Goal: Task Accomplishment & Management: Use online tool/utility

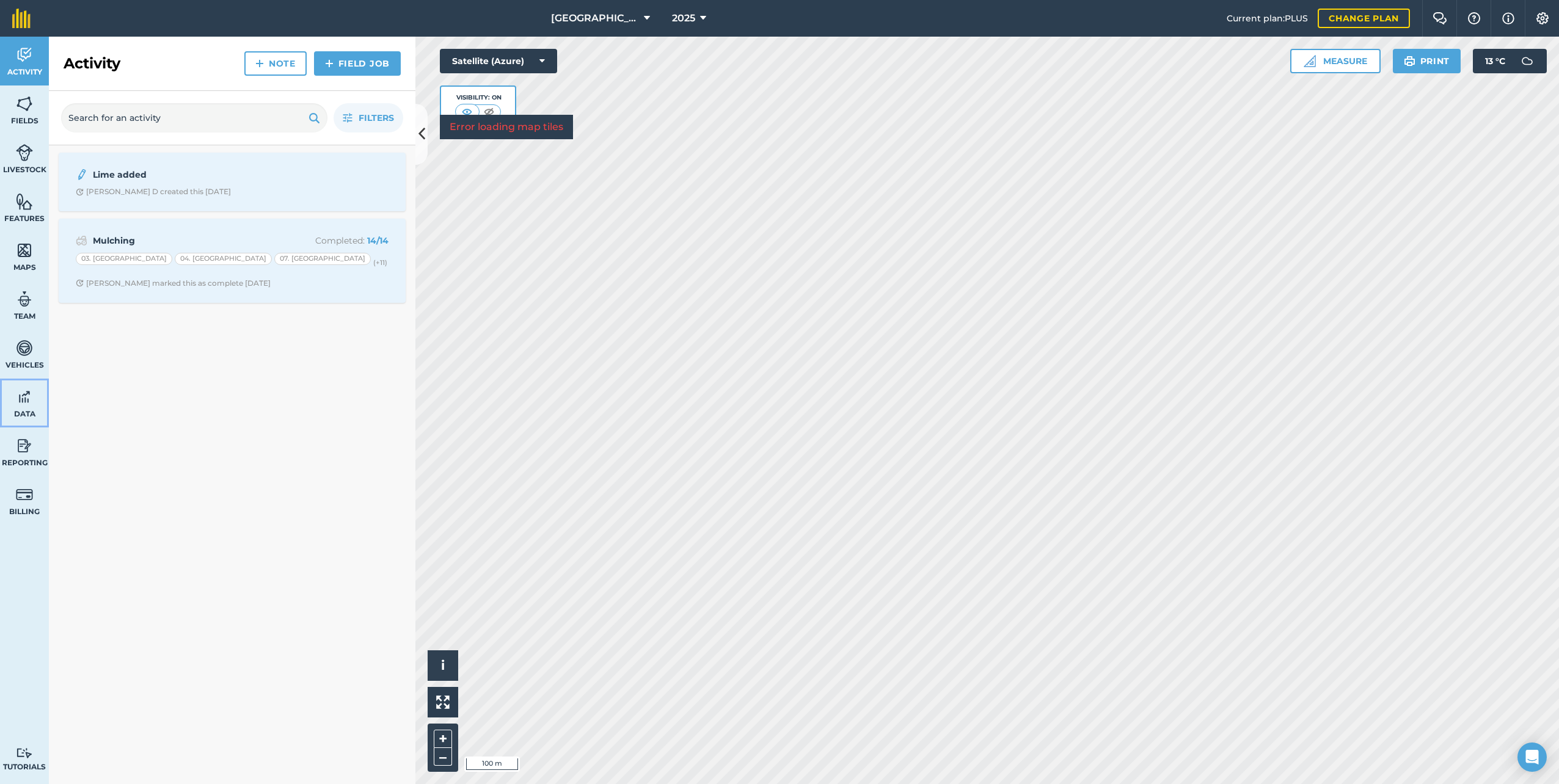
click at [31, 398] on img at bounding box center [24, 396] width 17 height 19
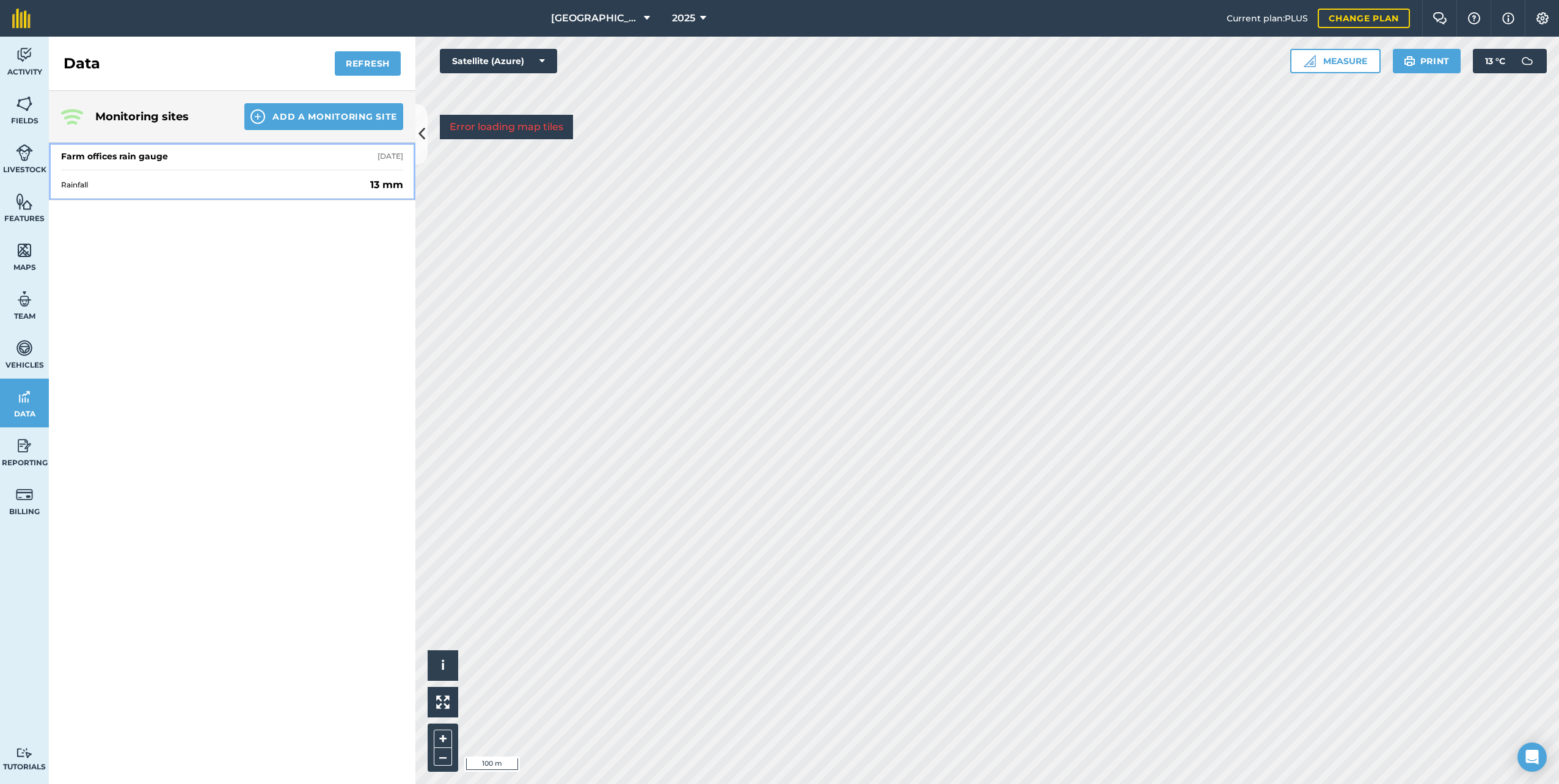
click at [249, 152] on div "Farm offices rain gauge [DATE]" at bounding box center [232, 156] width 342 height 27
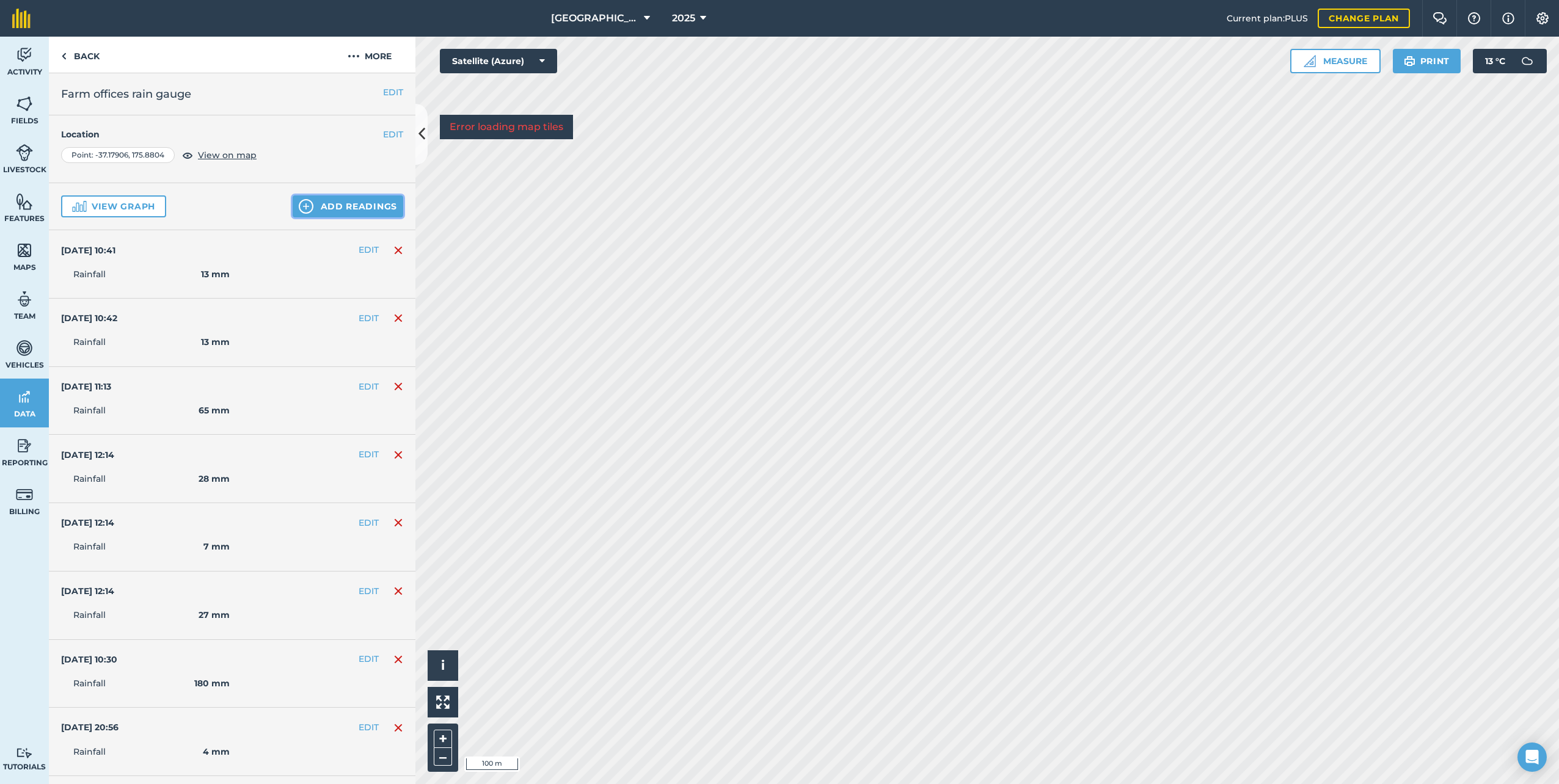
click at [371, 201] on button "Add readings" at bounding box center [348, 206] width 111 height 22
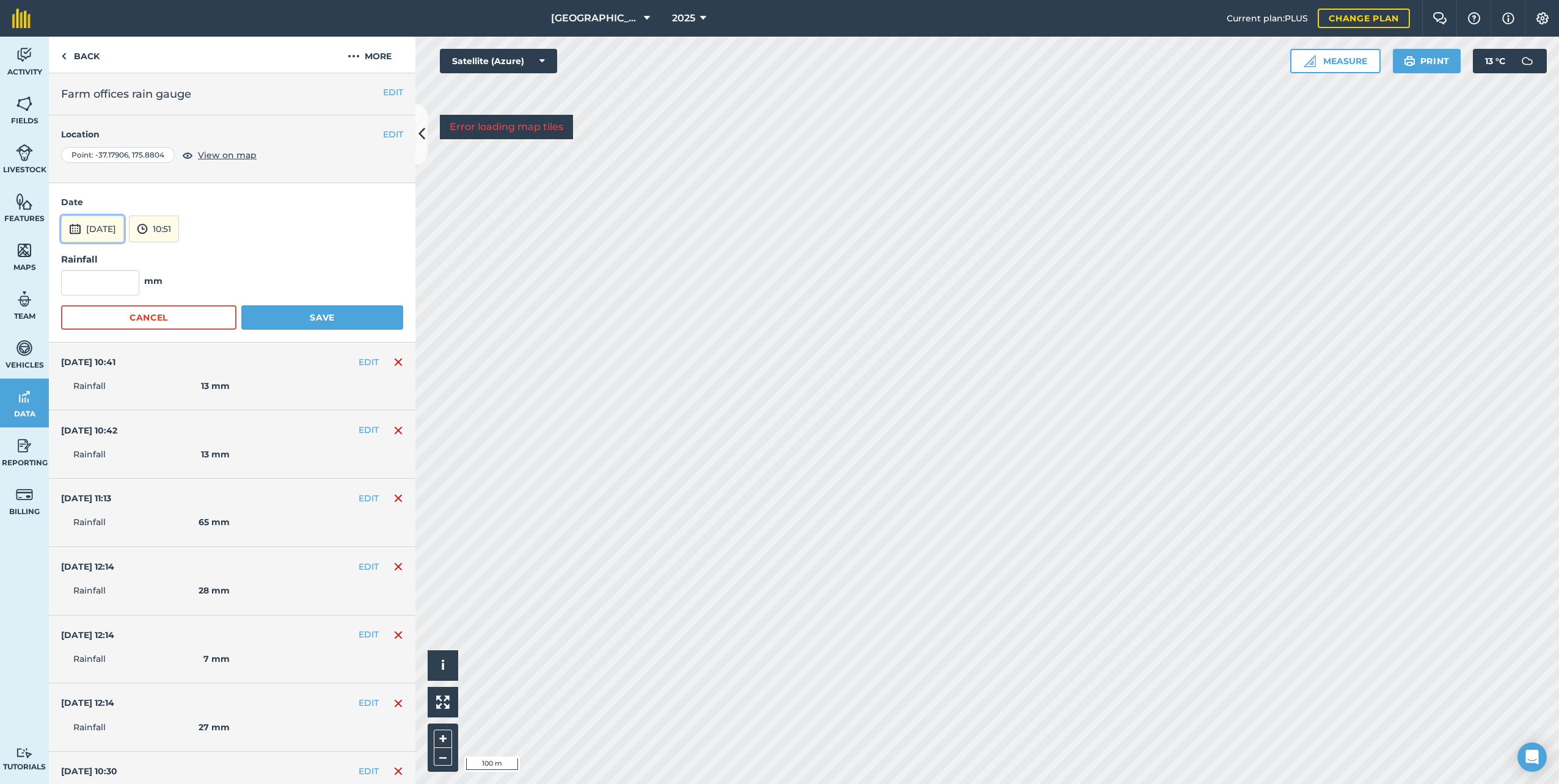
click at [94, 224] on button "[DATE]" at bounding box center [93, 229] width 63 height 27
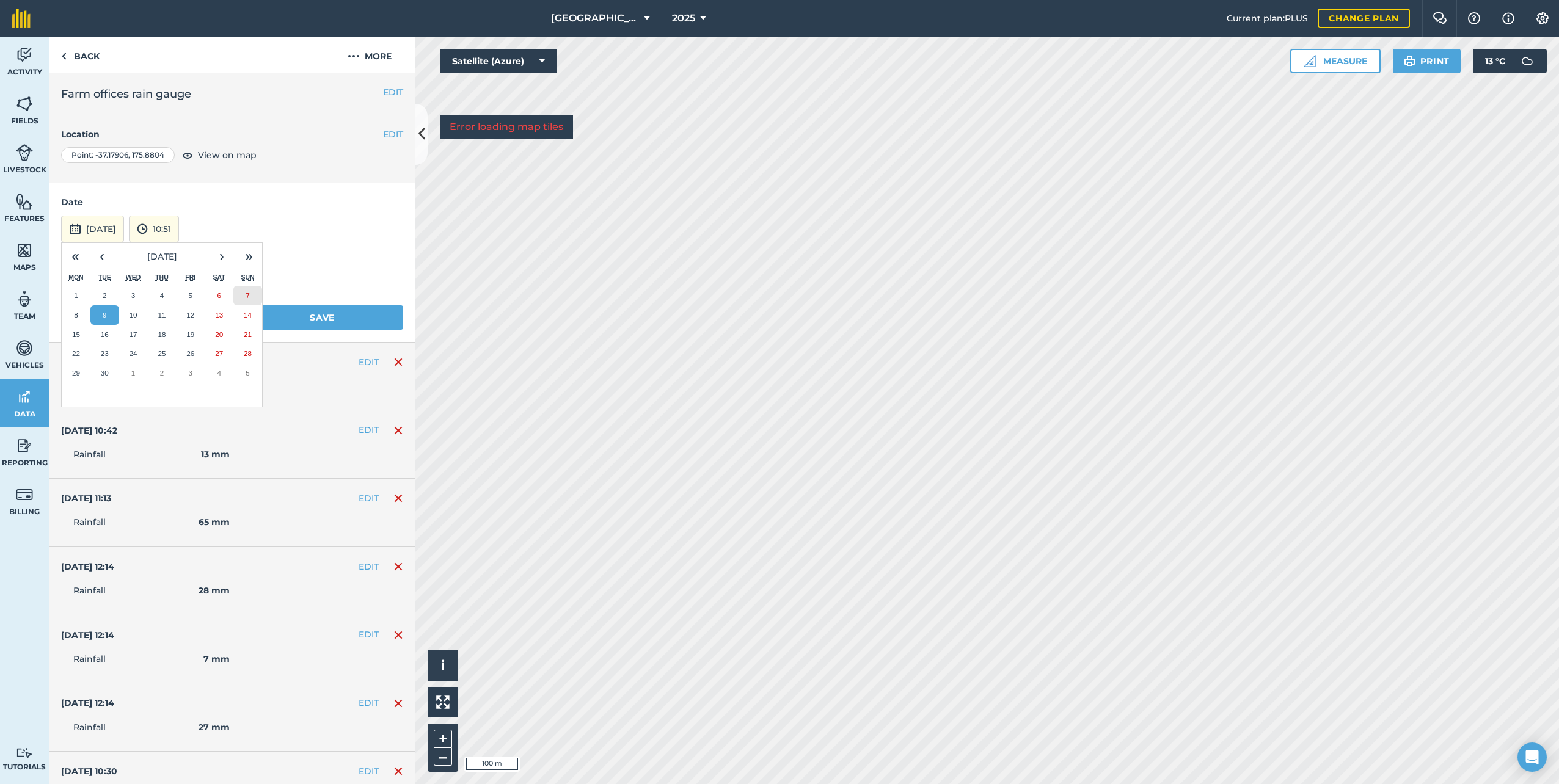
click at [245, 290] on button "7" at bounding box center [248, 296] width 29 height 19
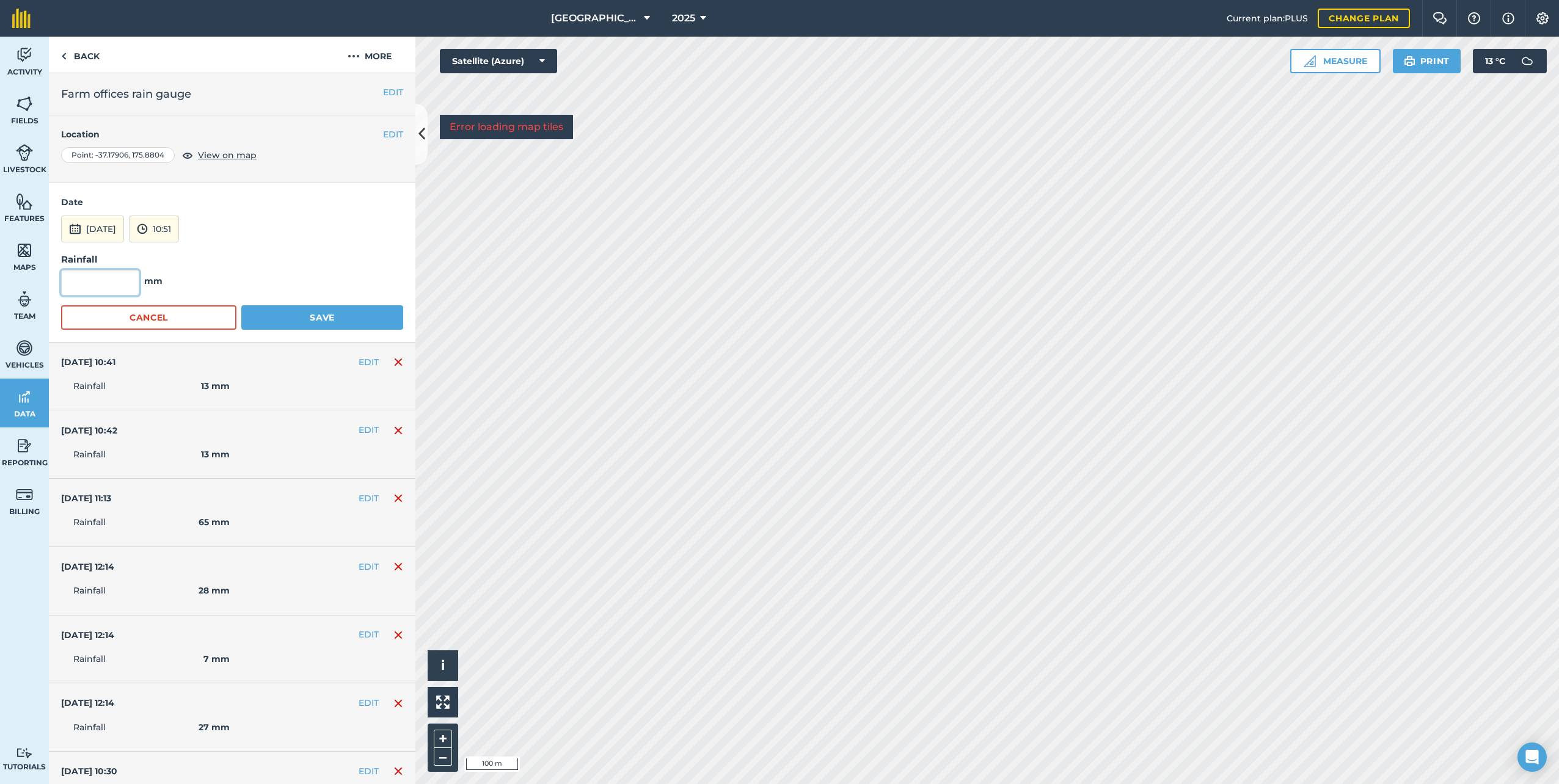
click at [116, 280] on input "text" at bounding box center [100, 283] width 78 height 26
type input "6"
click at [333, 312] on button "Save" at bounding box center [322, 317] width 162 height 24
